Goal: Transaction & Acquisition: Purchase product/service

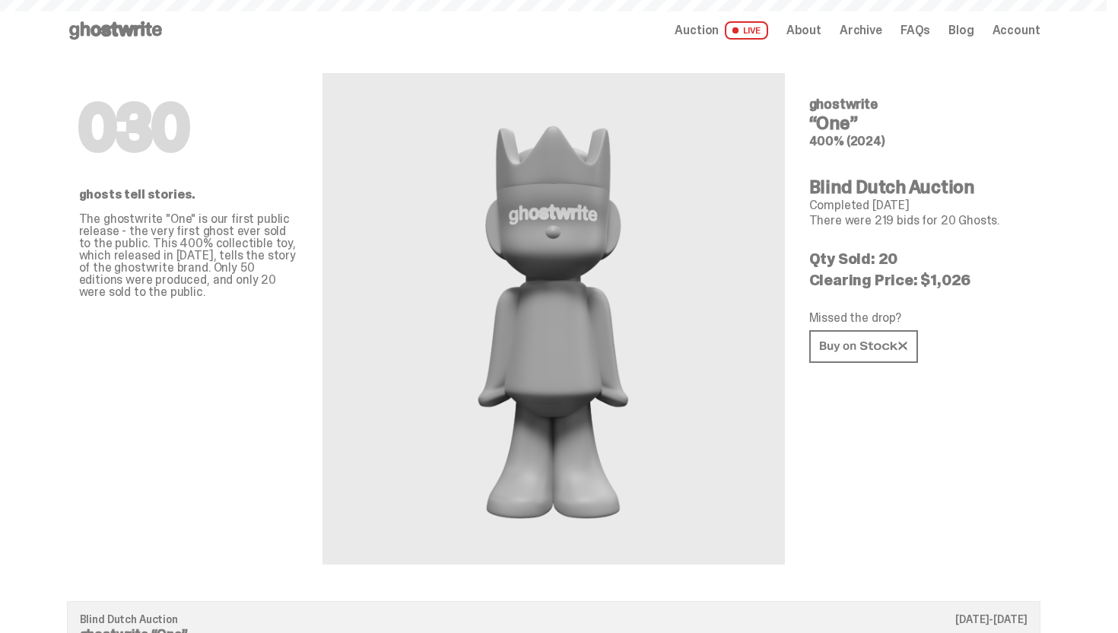
click at [128, 27] on icon at bounding box center [115, 30] width 97 height 24
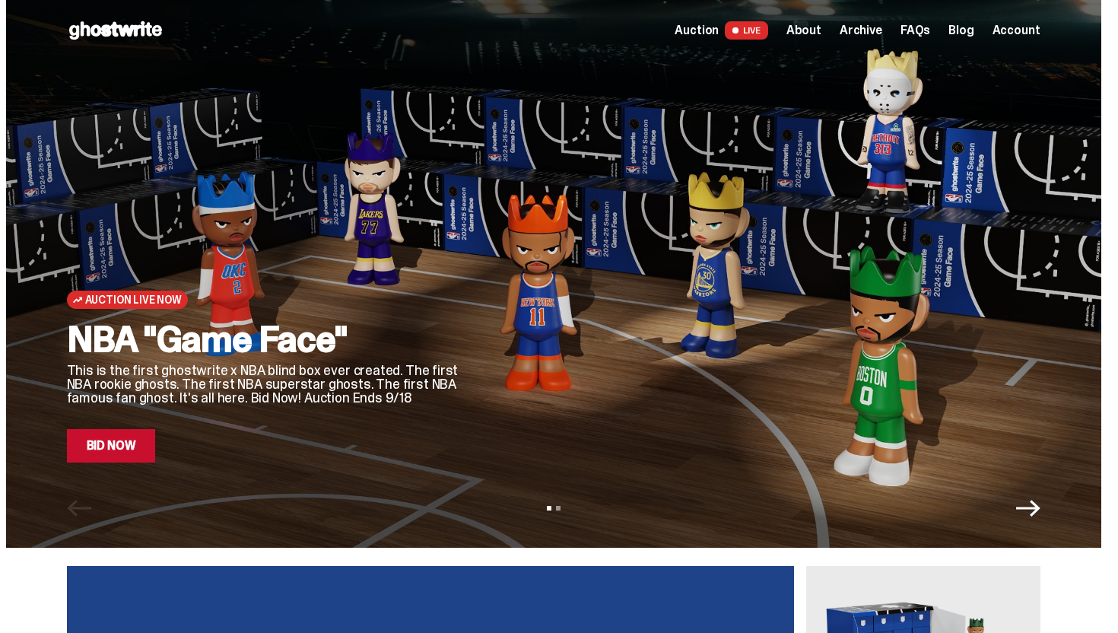
click at [820, 36] on span "About" at bounding box center [803, 30] width 35 height 12
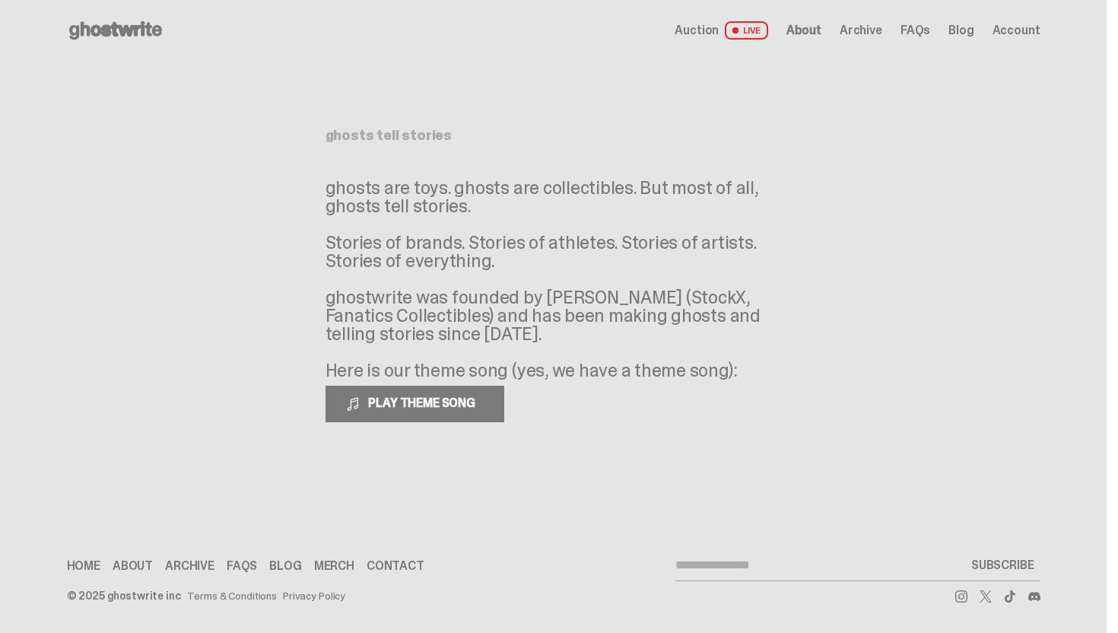
click at [859, 34] on span "Archive" at bounding box center [860, 30] width 43 height 12
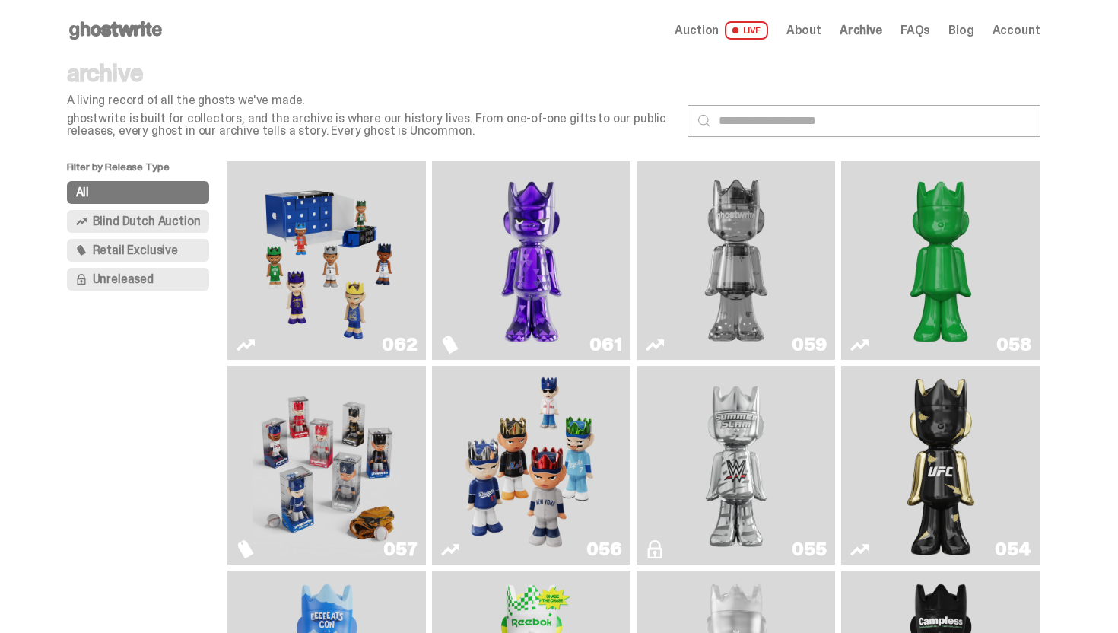
click at [873, 33] on span "Archive" at bounding box center [860, 30] width 43 height 12
click at [125, 27] on use at bounding box center [115, 30] width 93 height 18
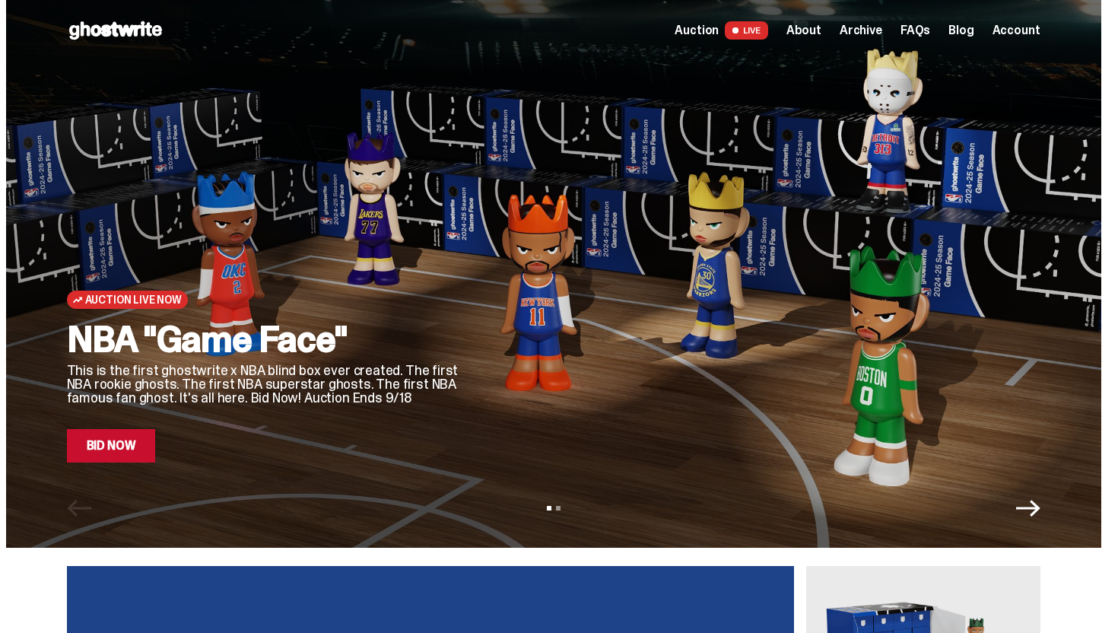
click at [638, 263] on div at bounding box center [763, 254] width 553 height 415
click at [116, 440] on link "Bid Now" at bounding box center [111, 445] width 89 height 33
